Goal: Register for event/course

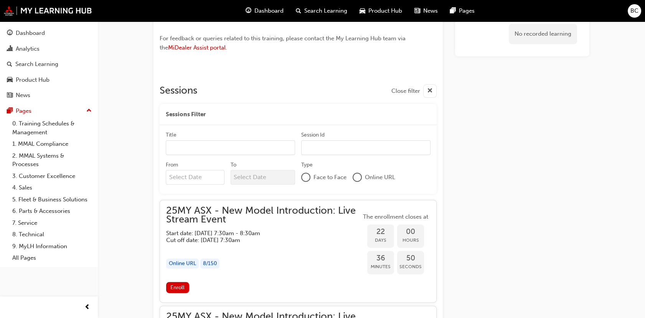
scroll to position [552, 0]
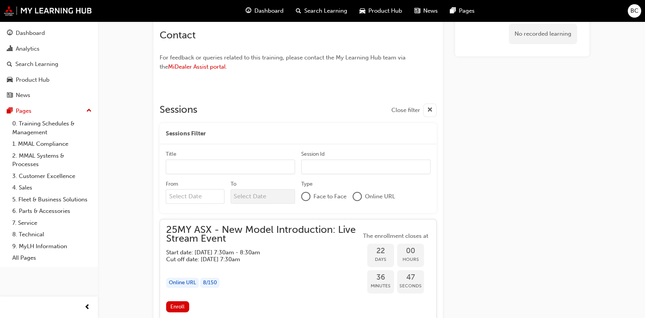
click at [236, 169] on input "Title" at bounding box center [230, 167] width 129 height 15
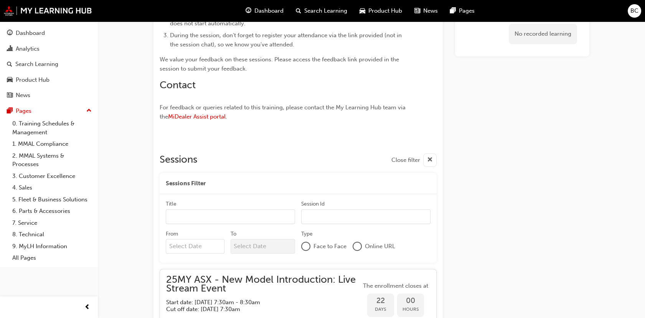
scroll to position [509, 0]
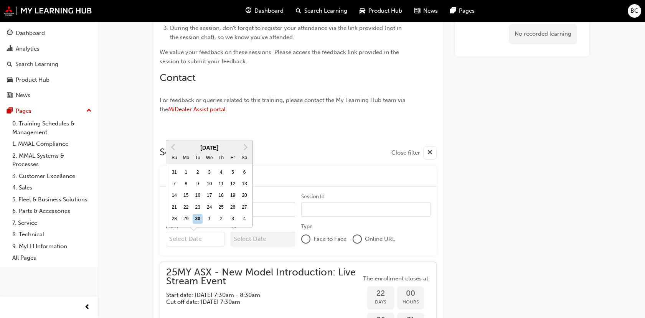
click at [203, 237] on input "From Previous Month Next Month September 2025 Su Mo Tu We Th Fr Sa 31 1 2 3 4 5…" at bounding box center [195, 239] width 59 height 15
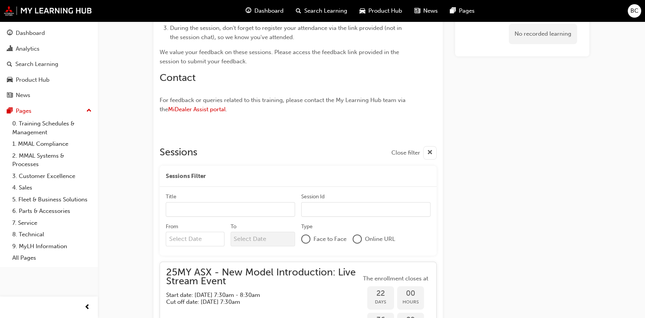
drag, startPoint x: 320, startPoint y: 132, endPoint x: 321, endPoint y: 138, distance: 6.1
click at [321, 132] on div at bounding box center [298, 131] width 277 height 6
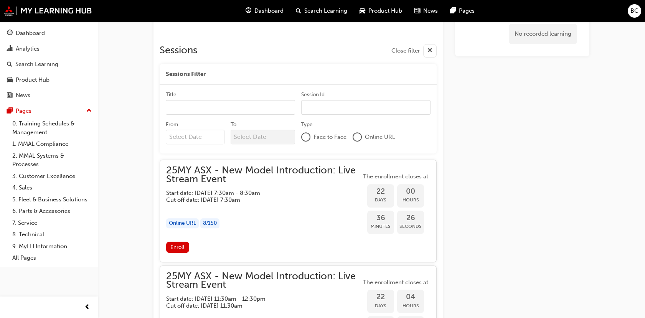
scroll to position [637, 0]
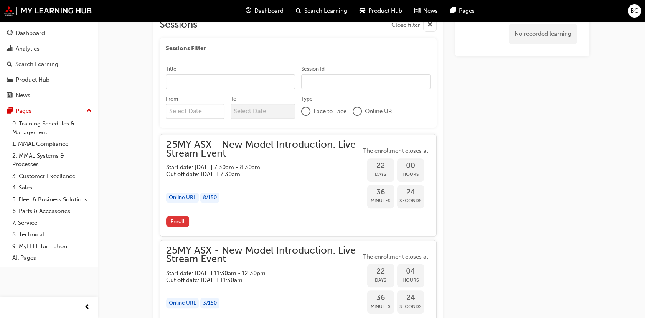
click at [181, 221] on span "Enroll" at bounding box center [177, 221] width 14 height 7
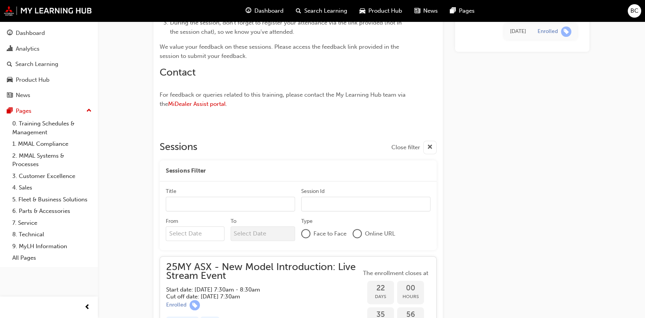
scroll to position [557, 0]
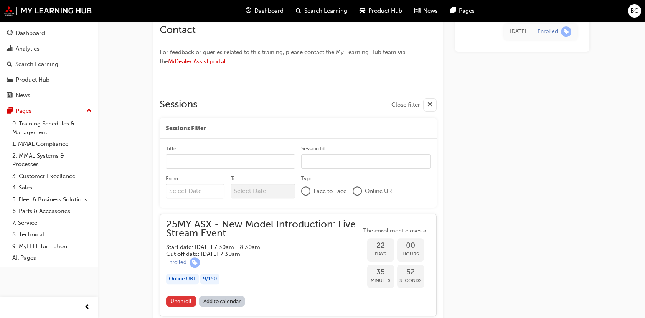
click at [168, 303] on button "Unenroll" at bounding box center [181, 301] width 30 height 11
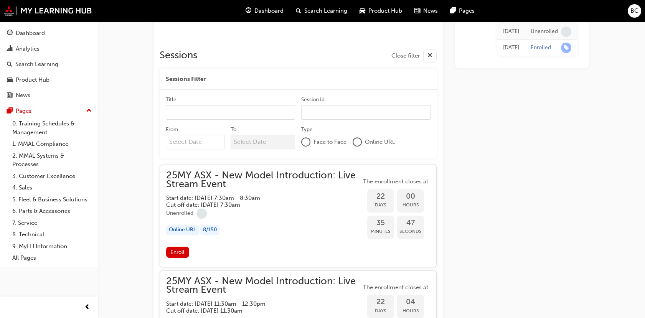
scroll to position [685, 0]
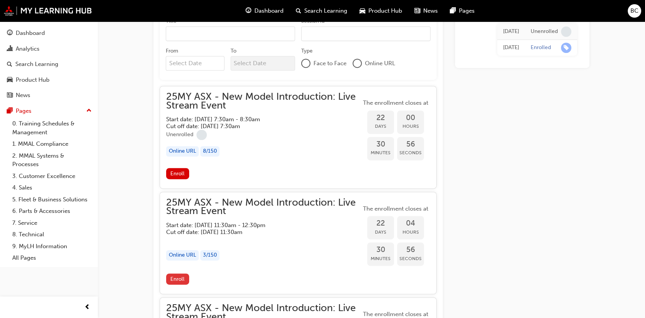
click at [173, 278] on span "Enroll" at bounding box center [177, 279] width 14 height 7
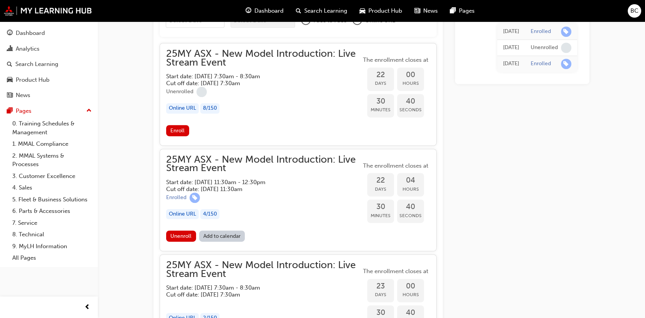
scroll to position [727, 0]
click at [232, 238] on link "Add to calendar" at bounding box center [222, 236] width 46 height 11
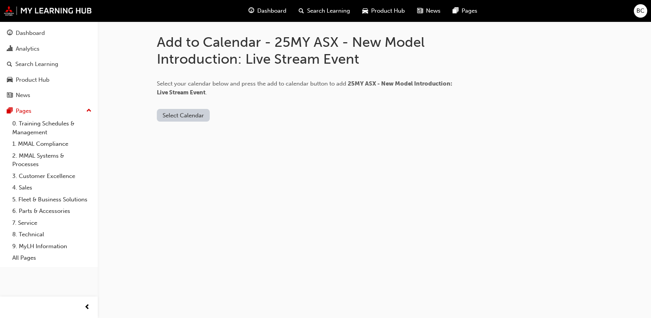
click at [188, 116] on button "Select Calendar" at bounding box center [183, 115] width 53 height 13
click at [169, 132] on div "[DOMAIN_NAME]" at bounding box center [184, 134] width 46 height 9
click at [242, 118] on button "Add to Calendar" at bounding box center [248, 115] width 54 height 13
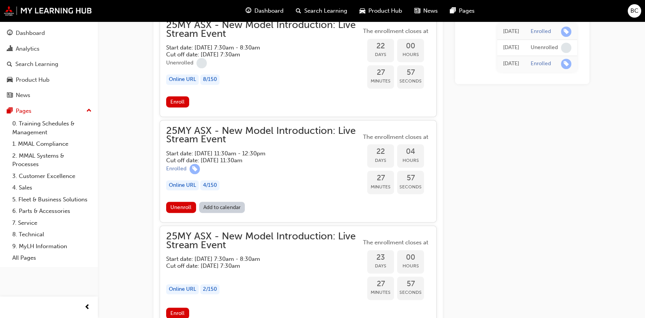
scroll to position [810, 0]
